Goal: Book appointment/travel/reservation

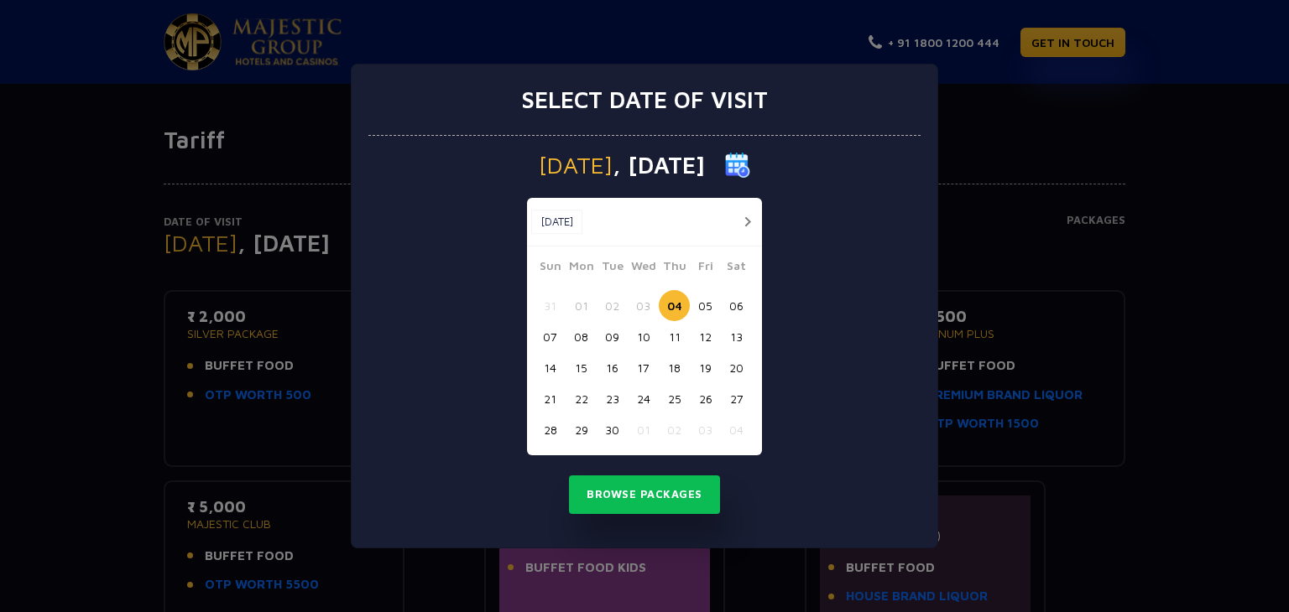
click at [582, 397] on button "22" at bounding box center [580, 398] width 31 height 31
click at [637, 494] on button "Browse Packages" at bounding box center [644, 495] width 151 height 39
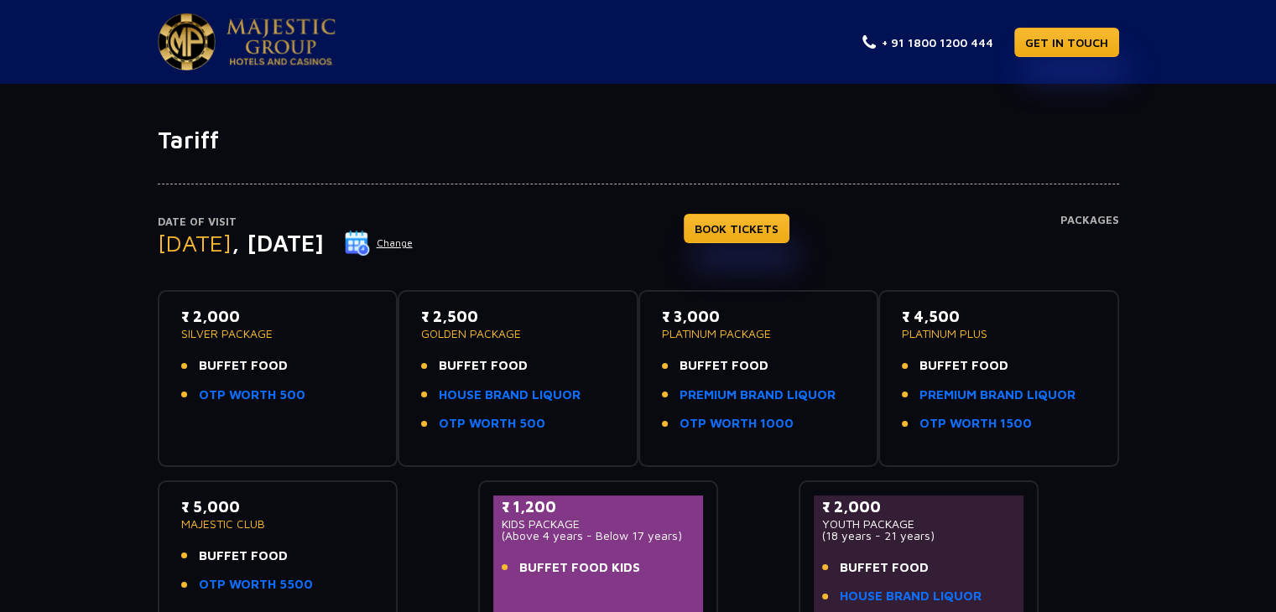
click at [414, 247] on button "Change" at bounding box center [379, 243] width 70 height 27
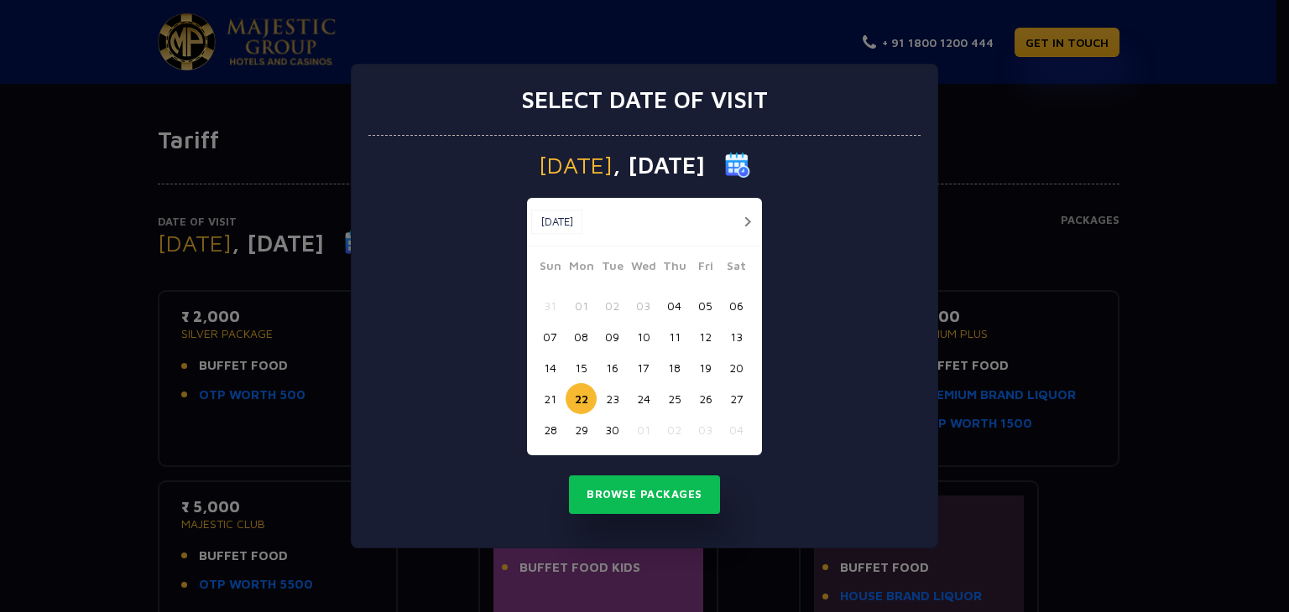
click at [736, 371] on button "20" at bounding box center [736, 367] width 31 height 31
click at [641, 498] on button "Browse Packages" at bounding box center [644, 495] width 151 height 39
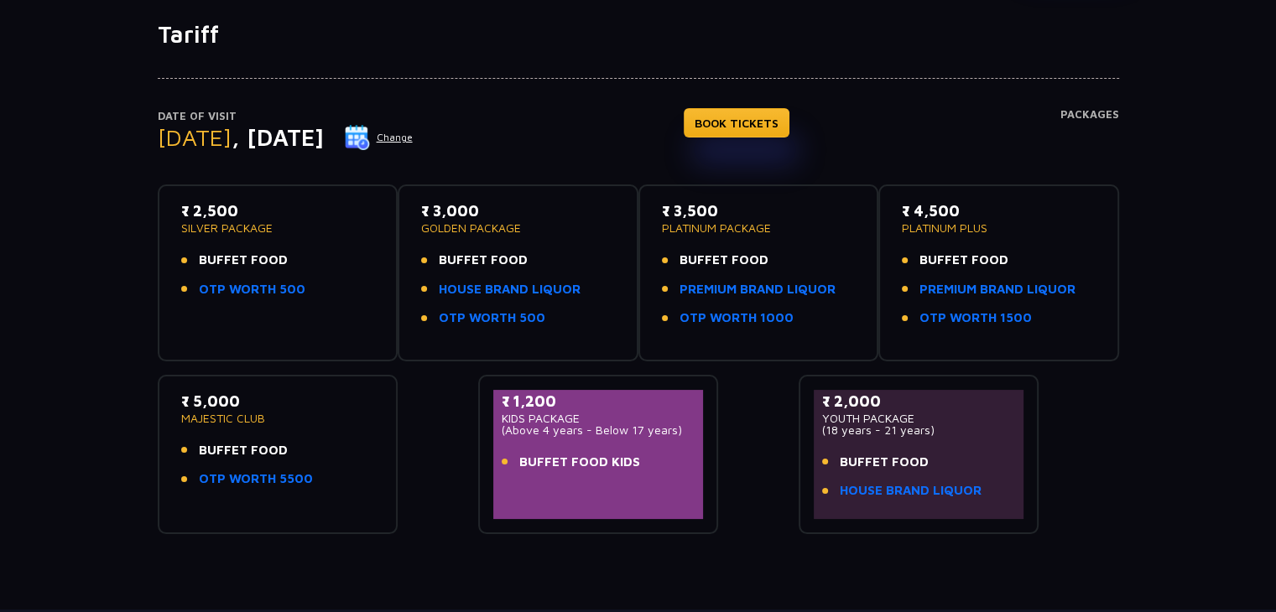
scroll to position [168, 0]
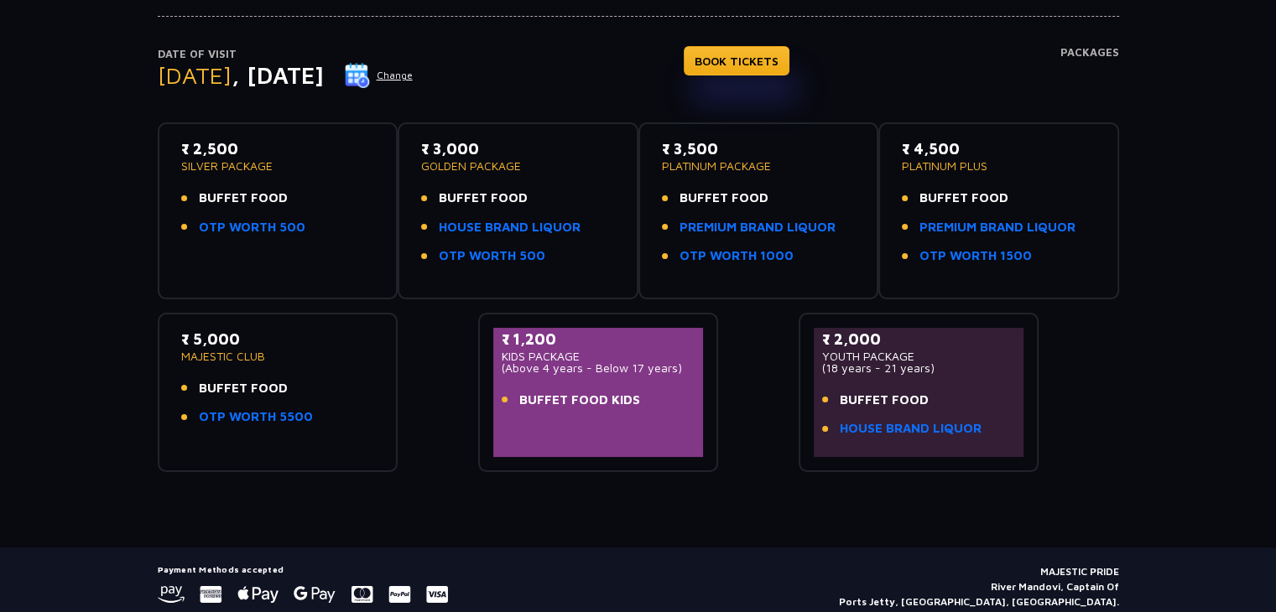
click at [370, 74] on img at bounding box center [357, 75] width 25 height 25
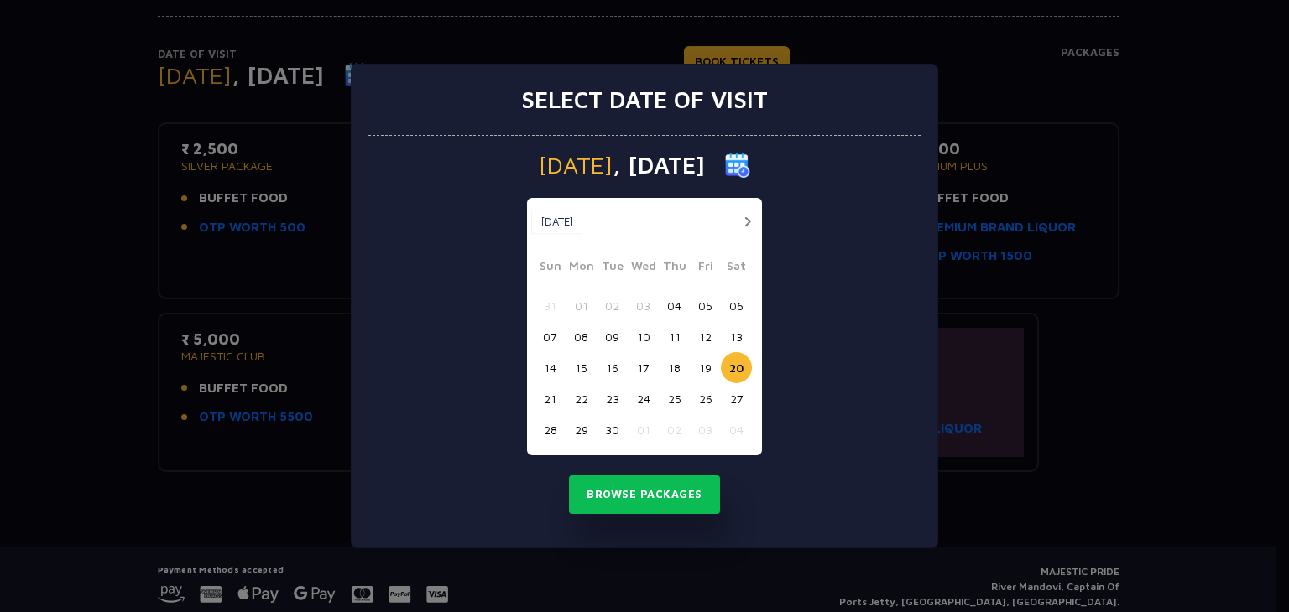
click at [581, 393] on button "22" at bounding box center [580, 398] width 31 height 31
click at [628, 504] on button "Browse Packages" at bounding box center [644, 495] width 151 height 39
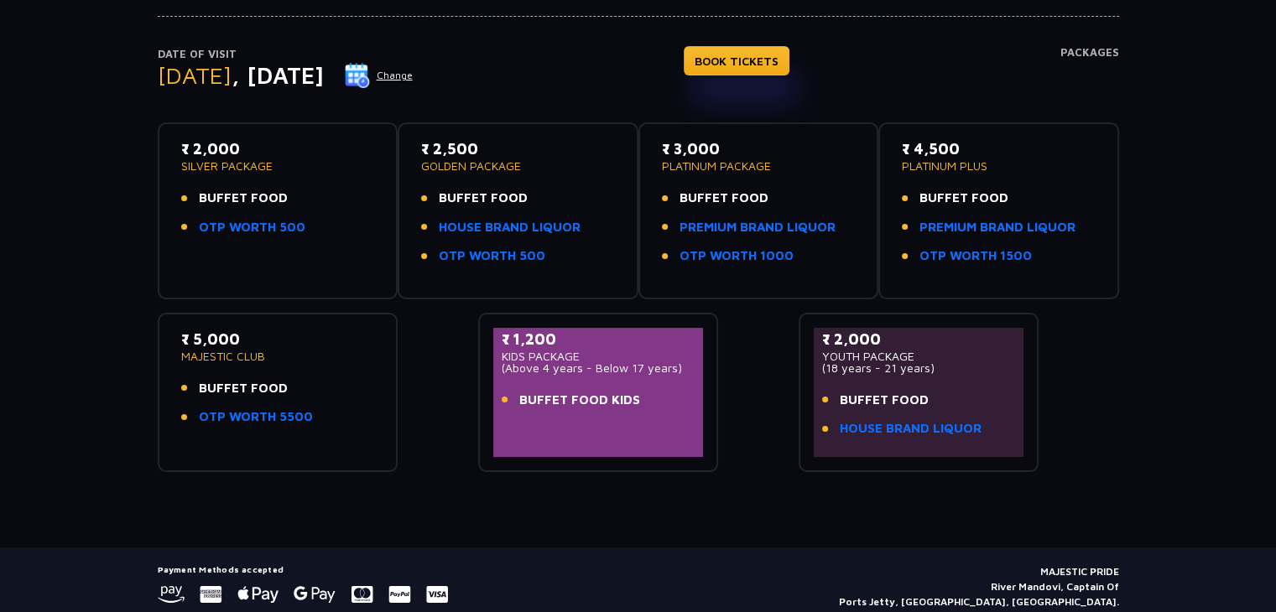
click at [370, 67] on img at bounding box center [357, 75] width 25 height 25
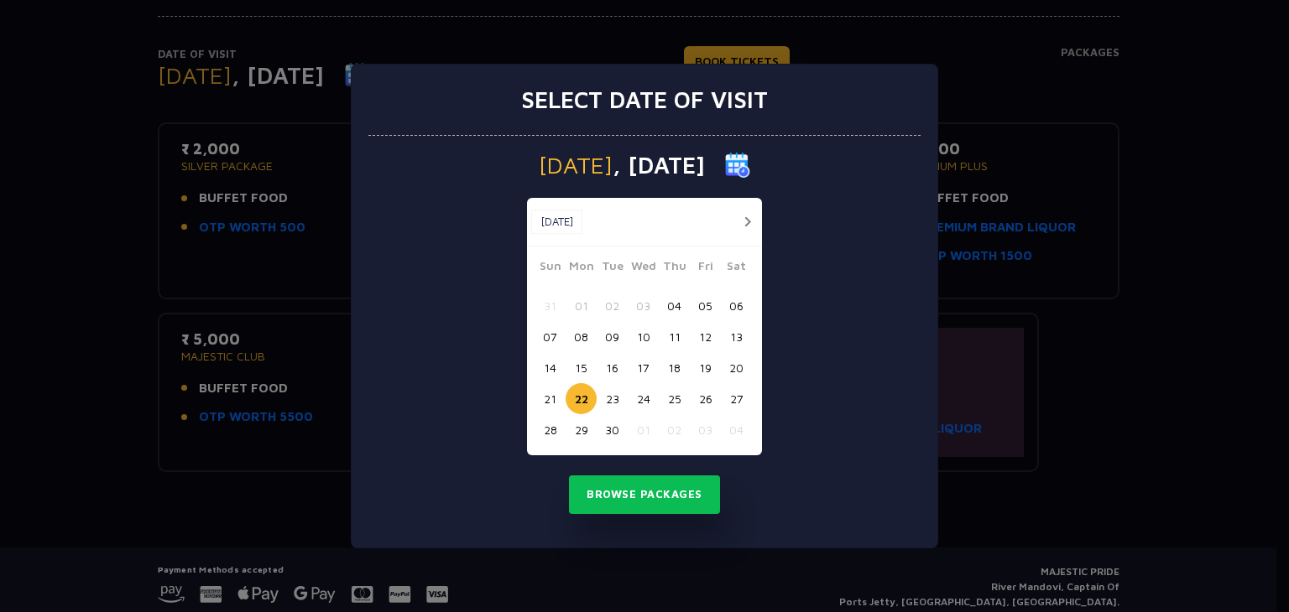
click at [732, 365] on button "20" at bounding box center [736, 367] width 31 height 31
click at [631, 495] on button "Browse Packages" at bounding box center [644, 495] width 151 height 39
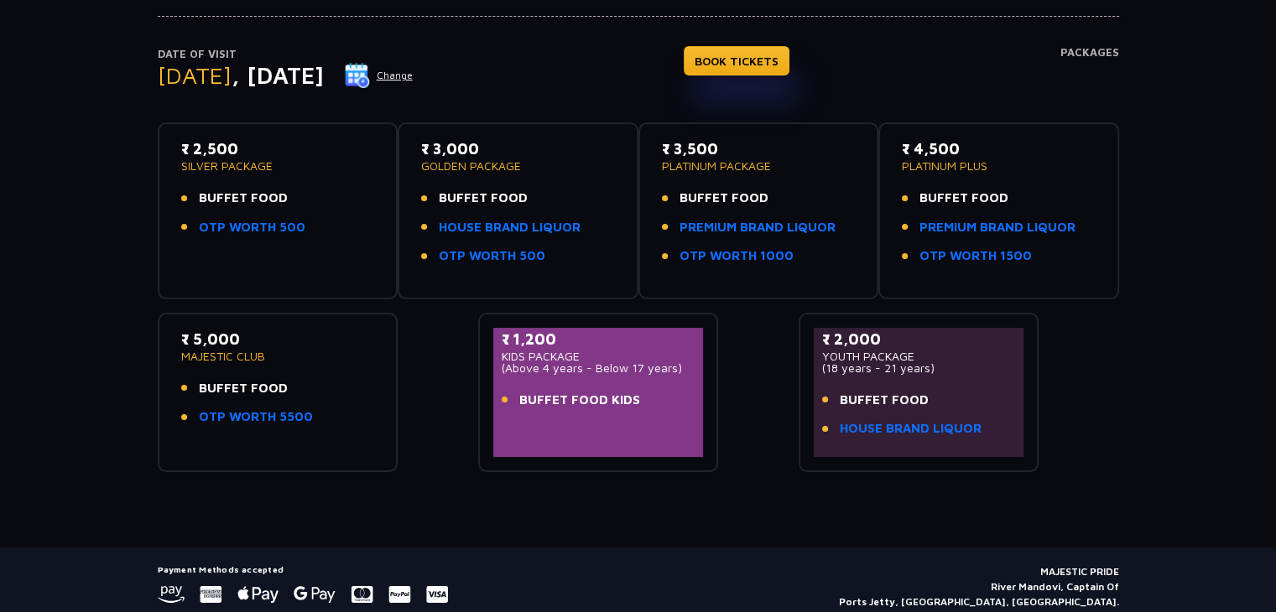
click at [370, 74] on img at bounding box center [357, 75] width 25 height 25
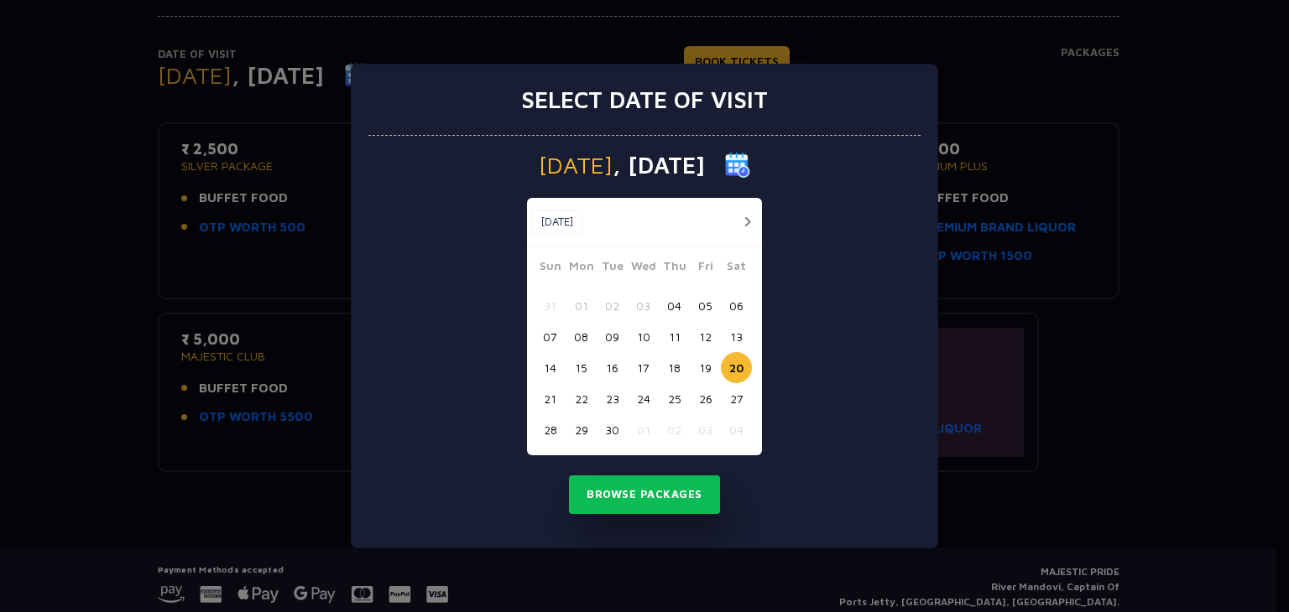
click at [581, 393] on button "22" at bounding box center [580, 398] width 31 height 31
click at [617, 498] on button "Browse Packages" at bounding box center [644, 495] width 151 height 39
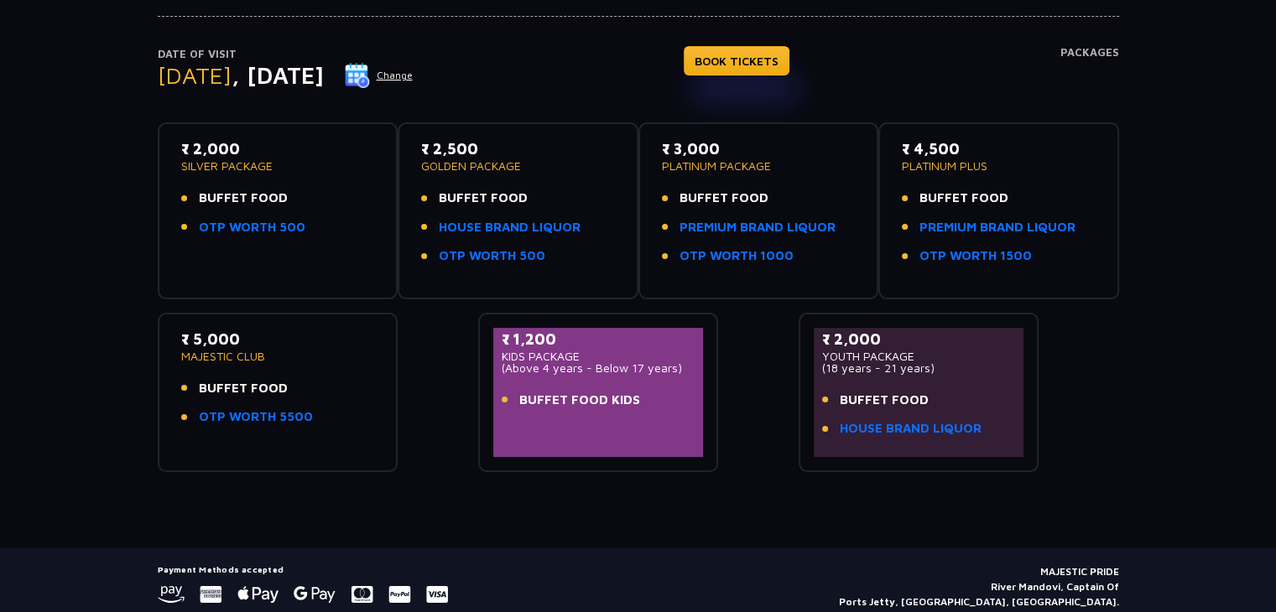
click at [306, 379] on li "BUFFET FOOD" at bounding box center [278, 388] width 194 height 19
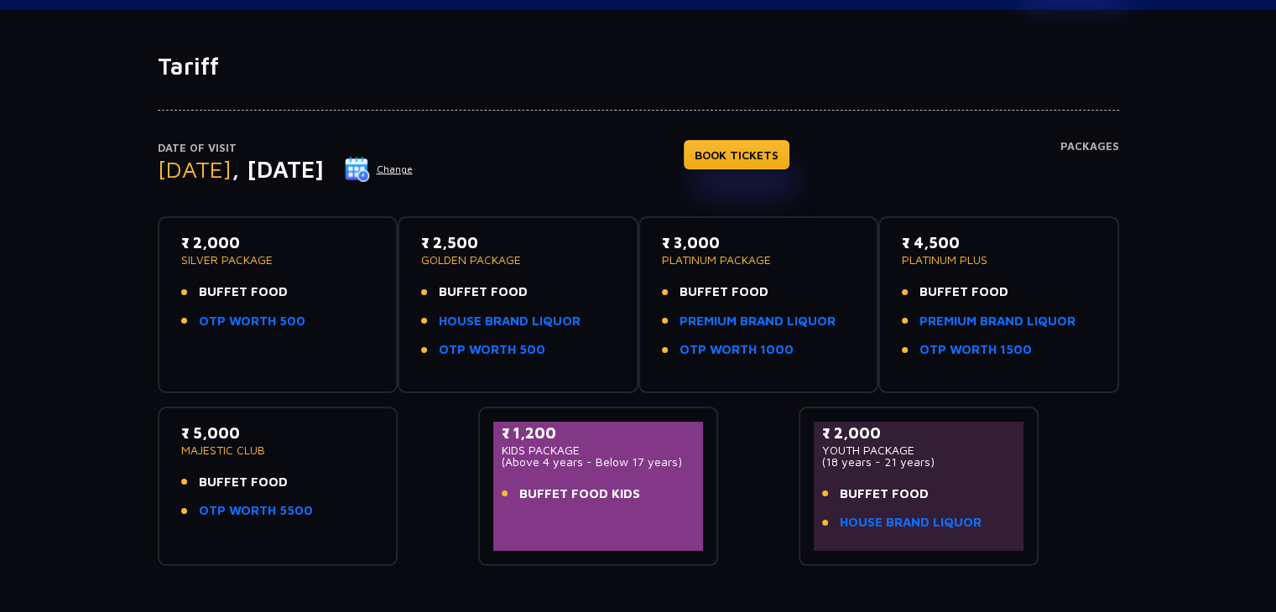
scroll to position [0, 0]
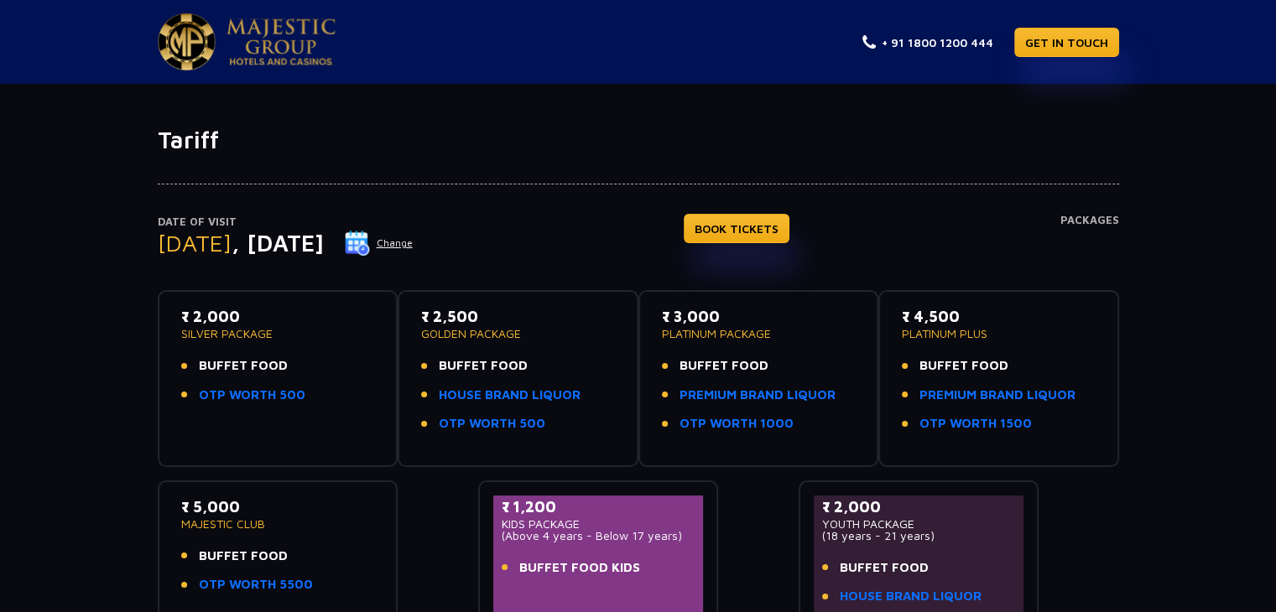
click at [414, 246] on button "Change" at bounding box center [379, 243] width 70 height 27
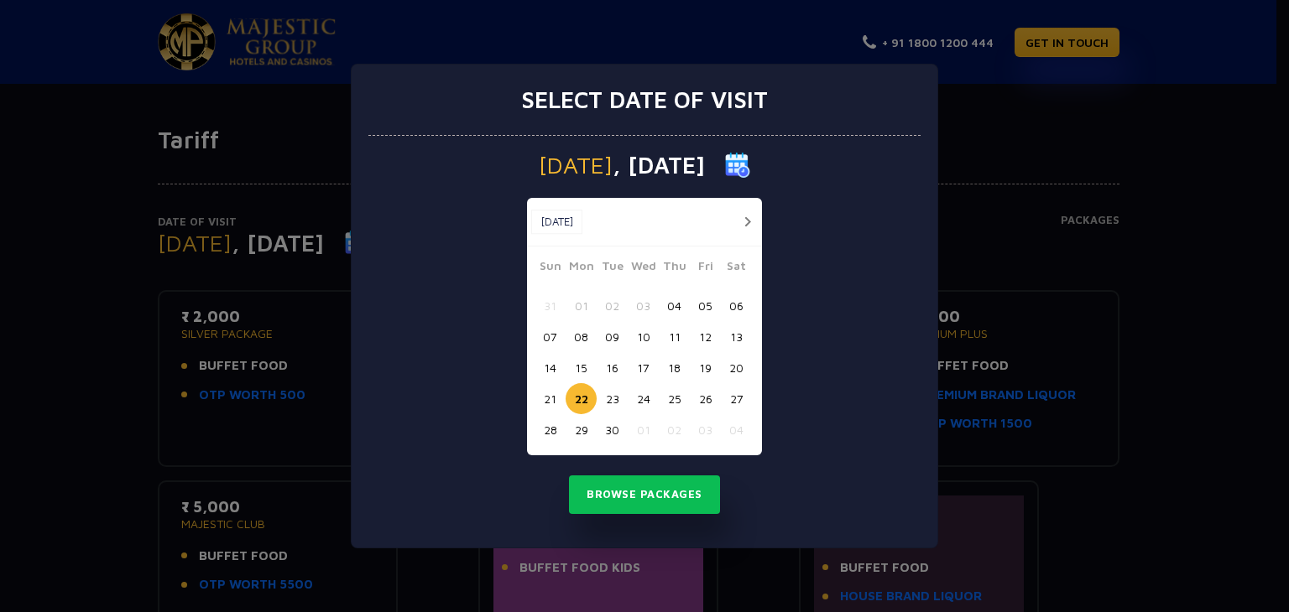
click at [1185, 438] on div "Select date of visit [DATE] [DATE] [DATE] Sun Mon Tue Wed Thu Fri Sat 31 01 02 …" at bounding box center [644, 306] width 1289 height 612
